Goal: Task Accomplishment & Management: Manage account settings

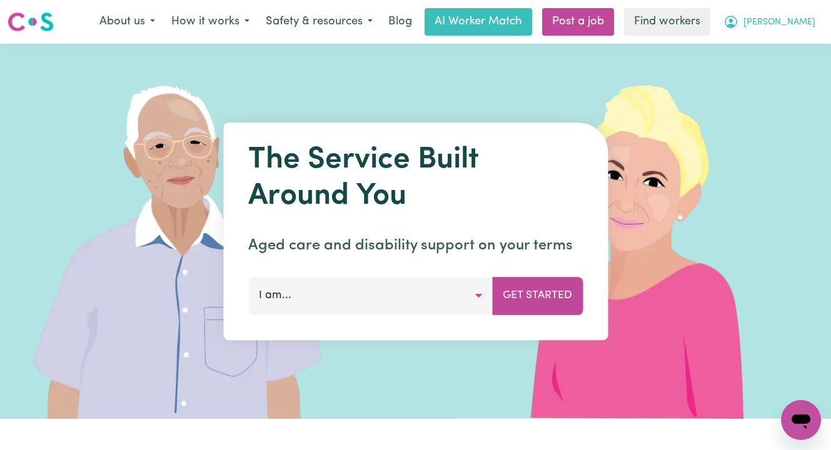
click at [801, 25] on span "[PERSON_NAME]" at bounding box center [780, 23] width 72 height 14
click at [772, 73] on link "Logout" at bounding box center [773, 72] width 99 height 24
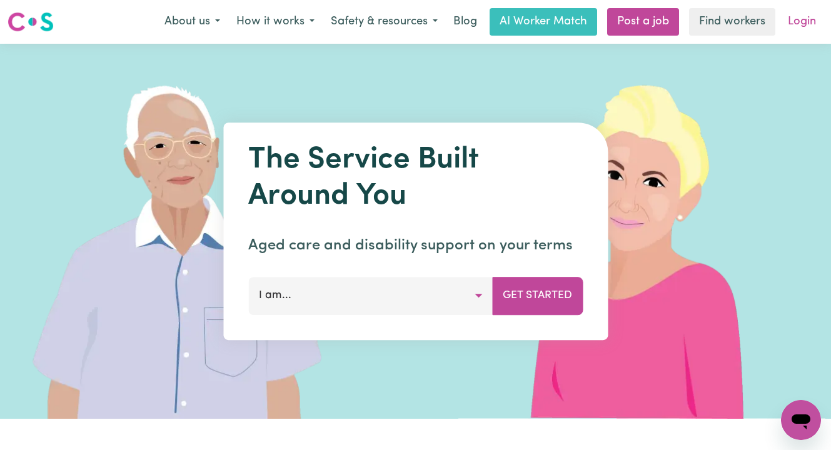
click at [795, 17] on link "Login" at bounding box center [801, 22] width 43 height 28
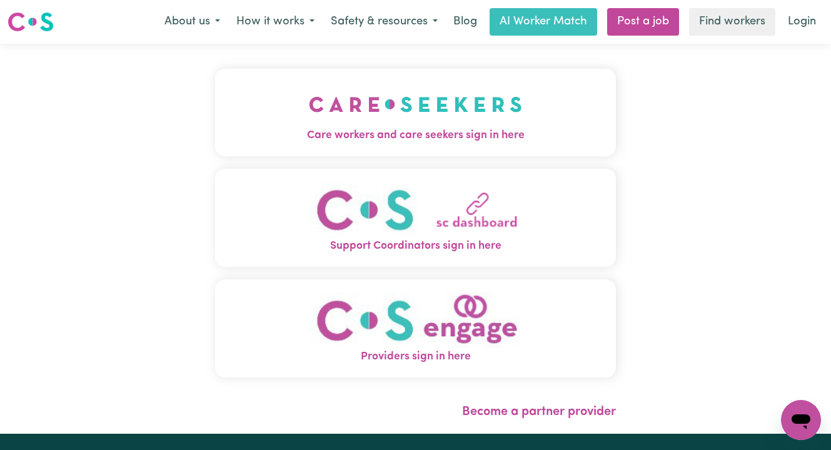
click at [401, 124] on img "Care workers and care seekers sign in here" at bounding box center [415, 104] width 213 height 46
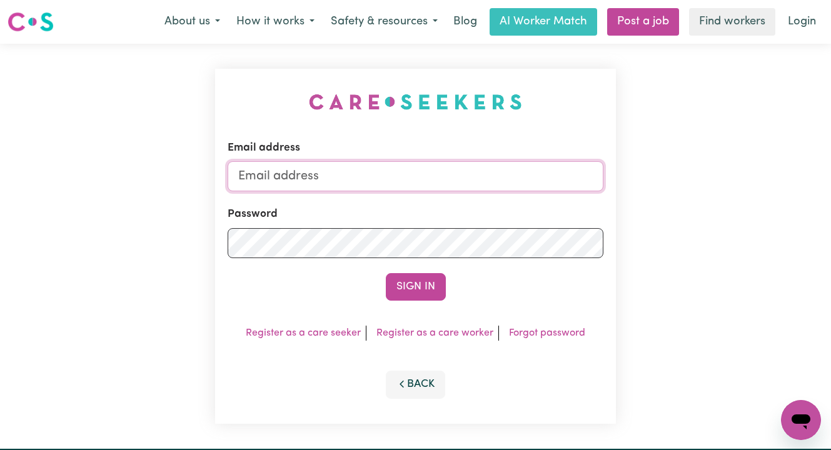
click at [251, 184] on input "Email address" at bounding box center [416, 176] width 376 height 30
type input "[PERSON_NAME][EMAIL_ADDRESS][DOMAIN_NAME]"
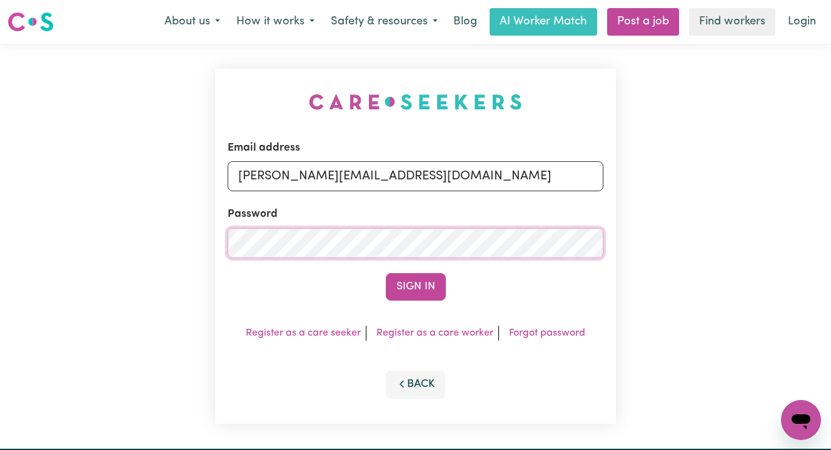
click at [386, 273] on button "Sign In" at bounding box center [416, 287] width 60 height 28
